Goal: Information Seeking & Learning: Learn about a topic

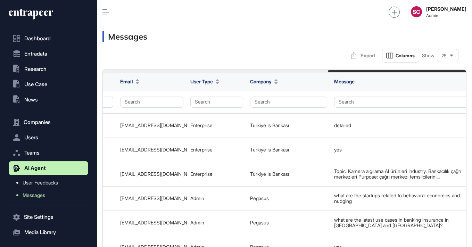
scroll to position [281, 399]
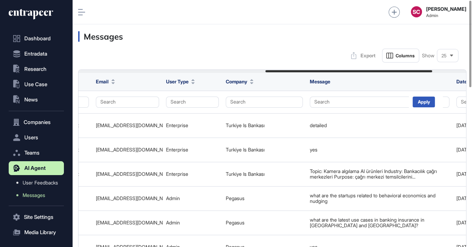
click at [434, 0] on html "Dashboard Entradata .st0{fill:currentColor} Research .st0{fill:currentColor} Us…" at bounding box center [236, 123] width 472 height 247
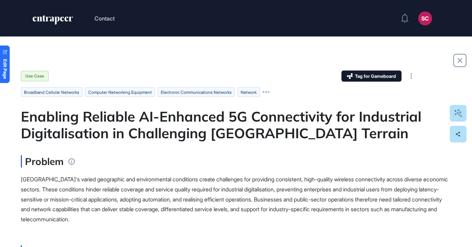
scroll to position [281, 471]
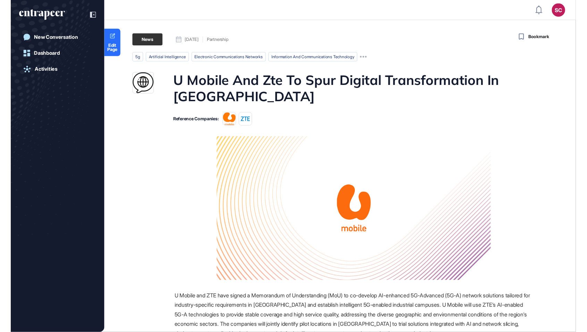
scroll to position [379, 587]
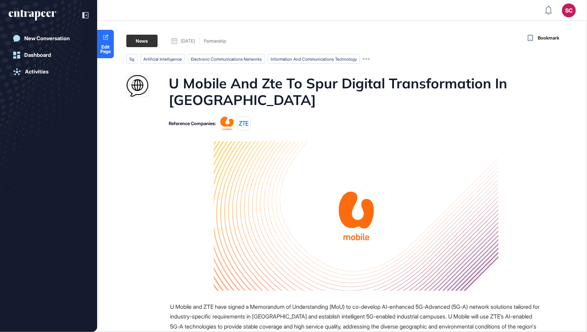
click at [471, 0] on html "SC Admin Dashboard Dashboard Profile My Content Request More Data New Conversat…" at bounding box center [293, 166] width 587 height 332
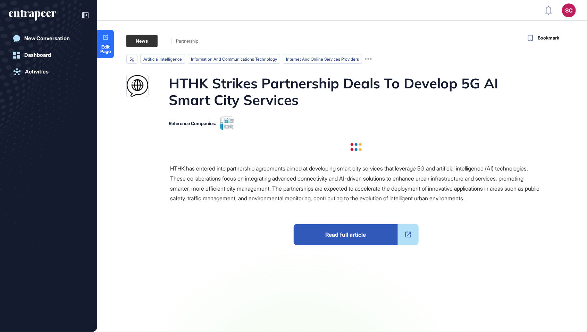
scroll to position [366, 587]
click at [256, 93] on h1 "HTHK Strikes Partnership Deals To Develop 5G AI Smart City Services" at bounding box center [355, 91] width 373 height 33
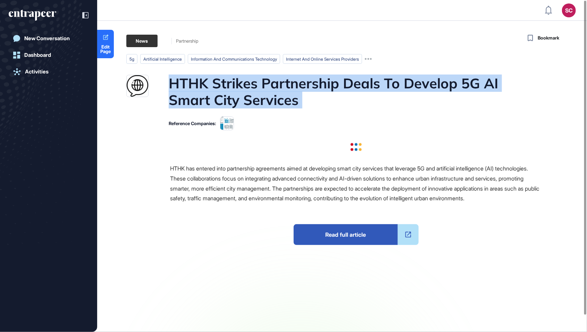
click at [256, 93] on h1 "HTHK Strikes Partnership Deals To Develop 5G AI Smart City Services" at bounding box center [355, 91] width 373 height 33
copy h1 "HTHK Strikes Partnership Deals To Develop 5G AI Smart City Services"
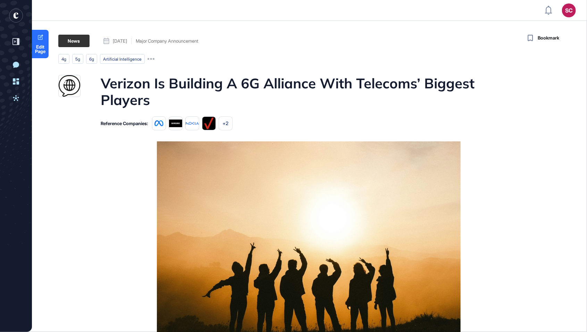
scroll to position [366, 587]
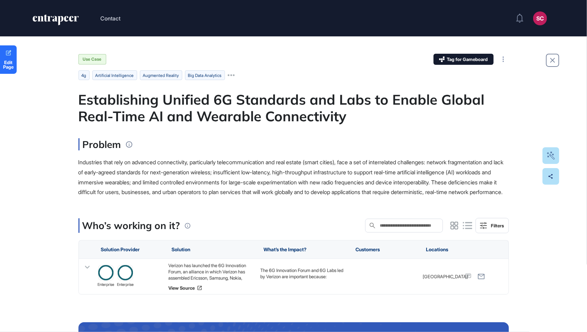
scroll to position [366, 587]
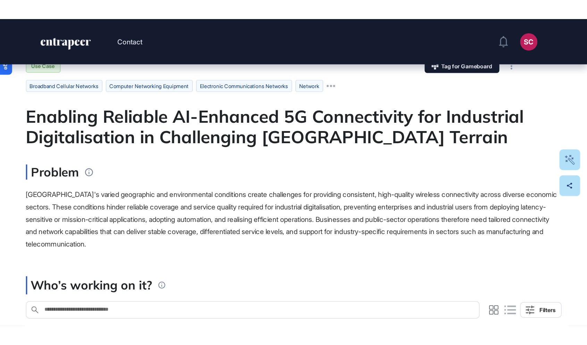
scroll to position [37, 0]
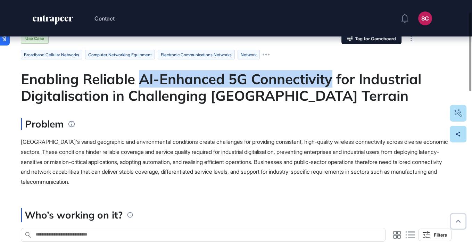
drag, startPoint x: 140, startPoint y: 78, endPoint x: 330, endPoint y: 84, distance: 190.2
click at [330, 84] on div "Enabling Reliable AI-Enhanced 5G Connectivity for Industrial Digitalisation in …" at bounding box center [236, 86] width 430 height 33
copy div "AI-Enhanced 5G Connectivity"
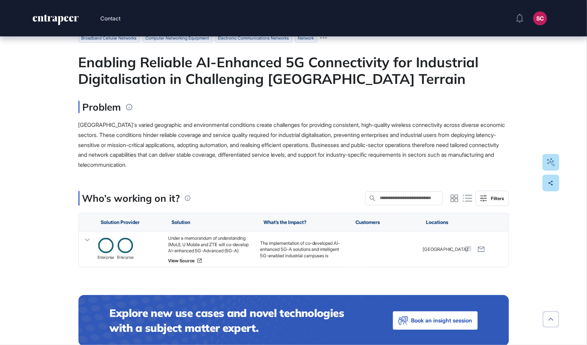
scroll to position [379, 587]
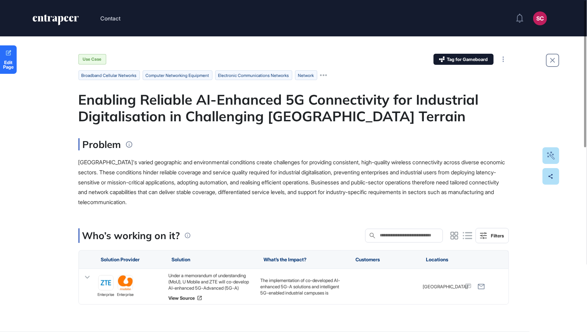
click at [178, 112] on div "Enabling Reliable AI-Enhanced 5G Connectivity for Industrial Digitalisation in …" at bounding box center [293, 107] width 430 height 33
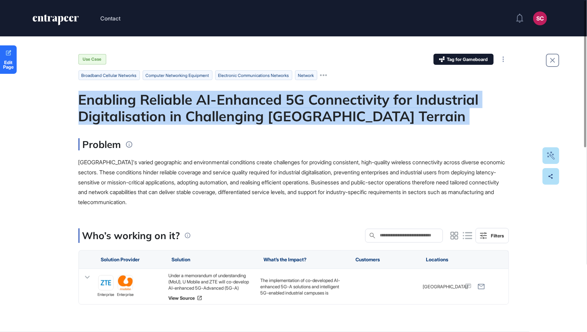
copy div "Enabling Reliable AI-Enhanced 5G Connectivity for Industrial Digitalisation in …"
click at [263, 103] on div "Enabling Reliable AI-Enhanced 5G Connectivity for Industrial Digitalisation in …" at bounding box center [293, 107] width 430 height 33
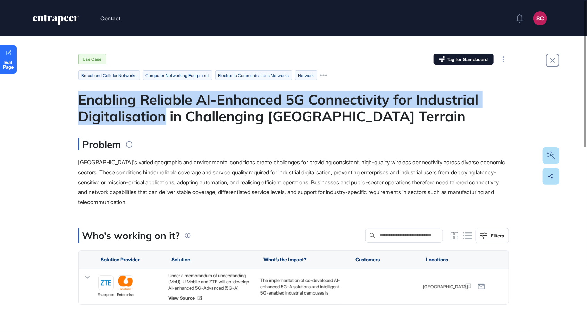
drag, startPoint x: 168, startPoint y: 120, endPoint x: 79, endPoint y: 99, distance: 91.9
click at [79, 99] on div "Enabling Reliable AI-Enhanced 5G Connectivity for Industrial Digitalisation in …" at bounding box center [293, 107] width 430 height 33
copy div "Enabling Reliable AI-Enhanced 5G Connectivity for Industrial Digitalisation"
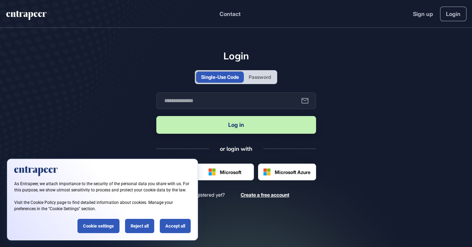
click at [256, 81] on div "Password" at bounding box center [259, 76] width 22 height 7
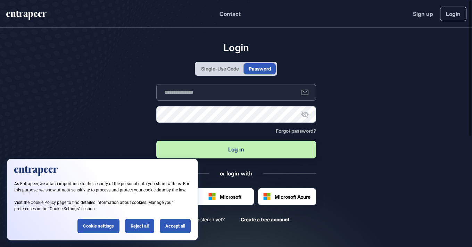
click at [242, 99] on input "text" at bounding box center [236, 92] width 160 height 17
click at [139, 227] on div "Reject all" at bounding box center [139, 226] width 29 height 14
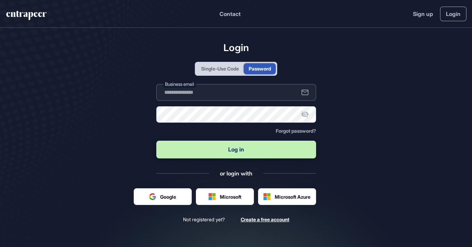
click at [219, 100] on input "text" at bounding box center [236, 92] width 160 height 17
type input "**********"
click at [156, 141] on button "Log in" at bounding box center [236, 150] width 160 height 18
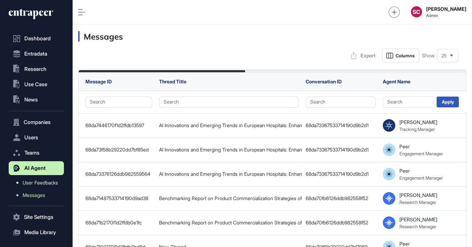
scroll to position [281, 399]
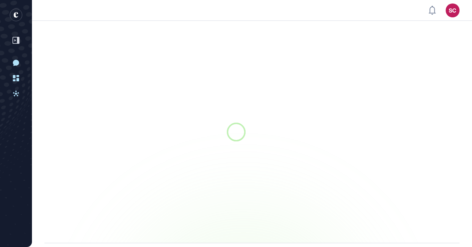
scroll to position [0, 0]
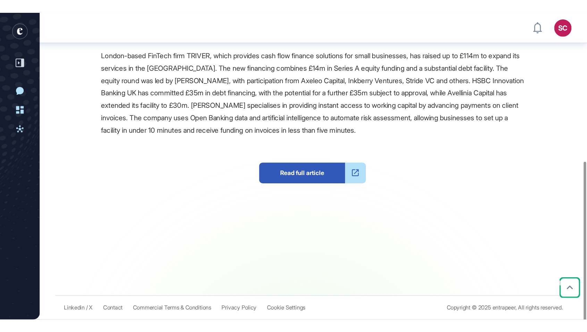
scroll to position [245, 0]
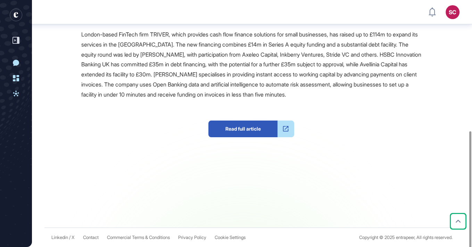
click at [255, 149] on div "Read full article" at bounding box center [251, 132] width 340 height 65
click at [245, 137] on span "Read full article" at bounding box center [242, 128] width 69 height 17
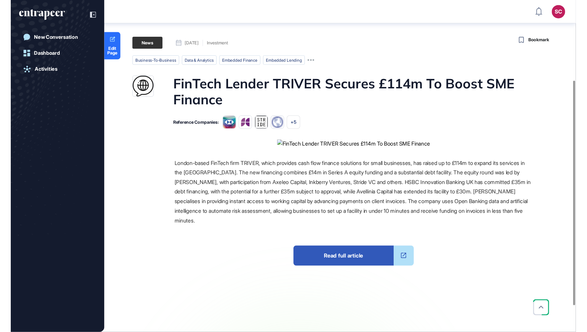
scroll to position [366, 587]
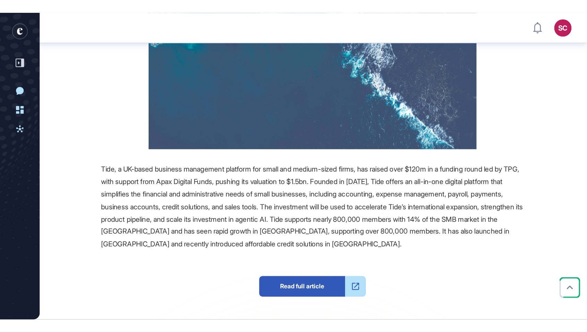
scroll to position [225, 0]
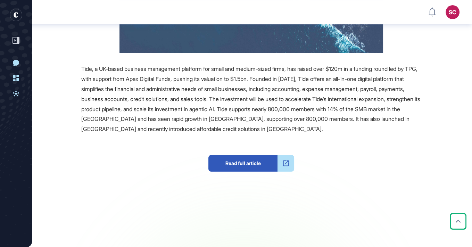
click at [248, 162] on span "Read full article" at bounding box center [242, 163] width 69 height 17
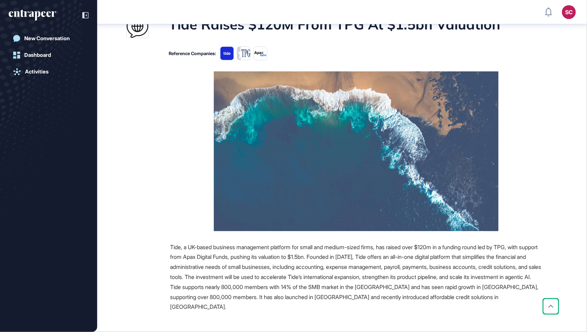
scroll to position [0, 0]
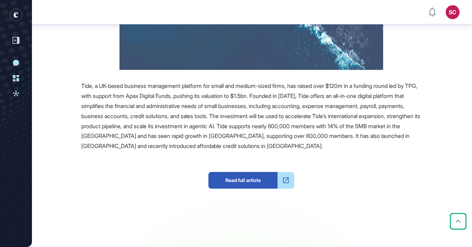
scroll to position [207, 0]
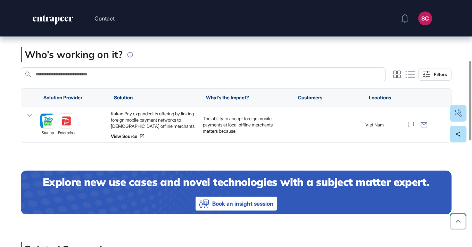
scroll to position [187, 0]
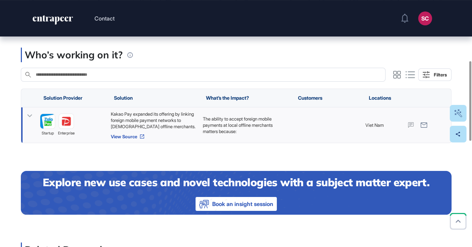
click at [141, 135] on icon at bounding box center [142, 137] width 6 height 6
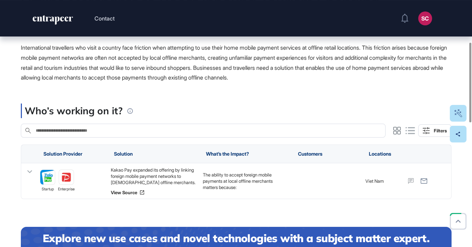
scroll to position [135, 0]
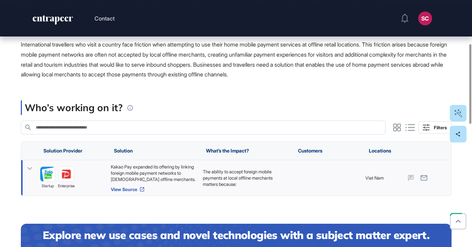
click at [133, 186] on link "View Source" at bounding box center [152, 189] width 85 height 6
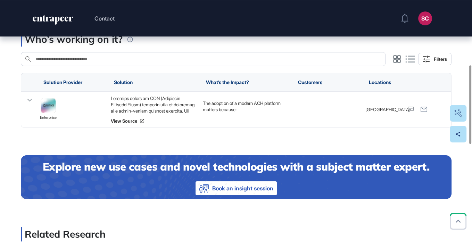
scroll to position [201, 0]
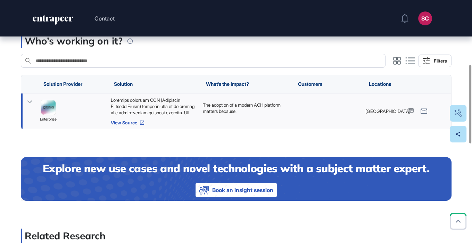
click at [138, 125] on link "View Source" at bounding box center [152, 123] width 85 height 6
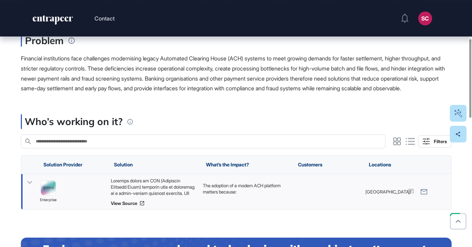
scroll to position [118, 0]
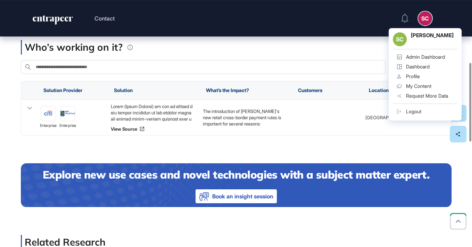
scroll to position [198, 0]
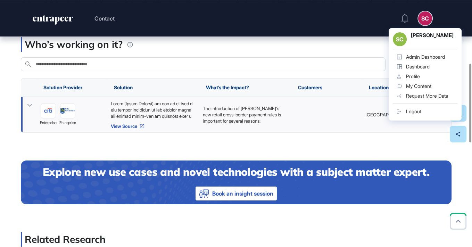
click at [139, 129] on link "View Source" at bounding box center [152, 126] width 85 height 6
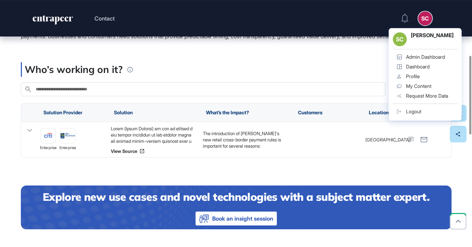
scroll to position [173, 0]
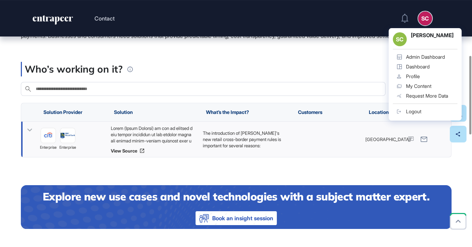
click at [260, 149] on p "The introduction of [PERSON_NAME]'s new retail cross-border payment rules is im…" at bounding box center [244, 139] width 85 height 19
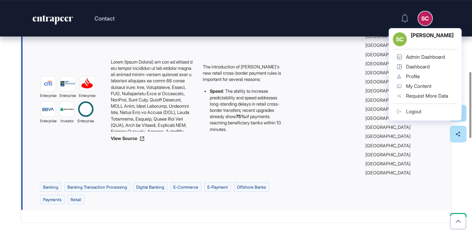
scroll to position [276, 0]
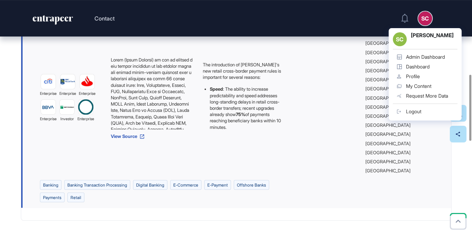
click at [134, 139] on link "View Source" at bounding box center [152, 137] width 85 height 6
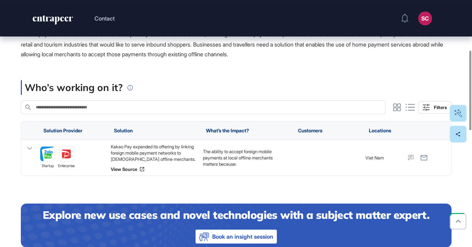
scroll to position [155, 0]
click at [299, 159] on div at bounding box center [326, 157] width 71 height 35
click at [31, 149] on icon at bounding box center [30, 148] width 10 height 10
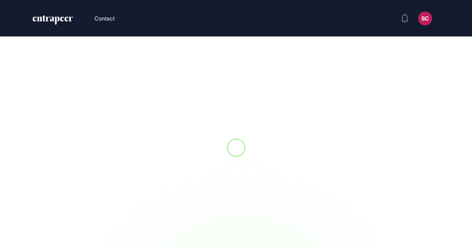
scroll to position [0, 0]
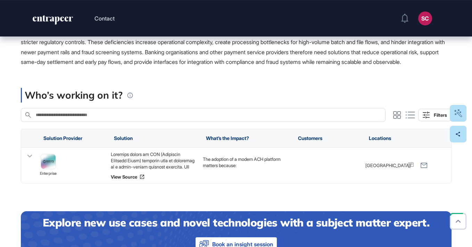
scroll to position [149, 0]
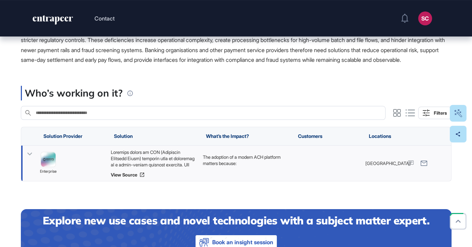
click at [239, 166] on p "The adoption of a modern ACH platform matters because:" at bounding box center [244, 160] width 85 height 12
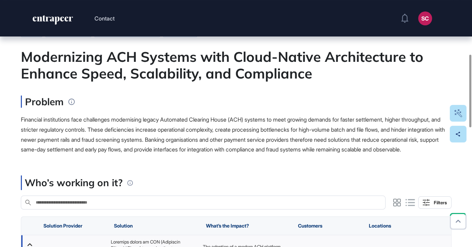
scroll to position [0, 0]
